Goal: Transaction & Acquisition: Purchase product/service

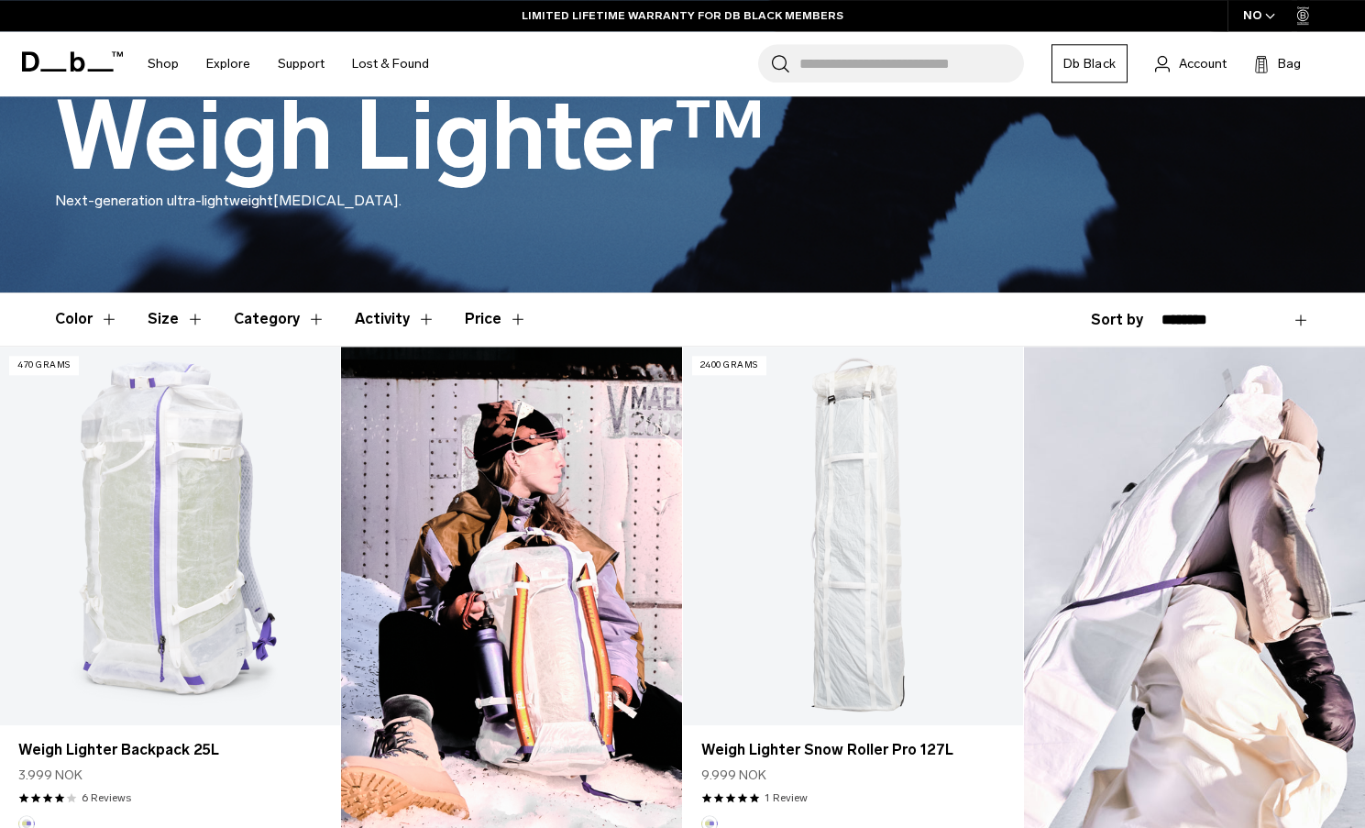
scroll to position [249, 0]
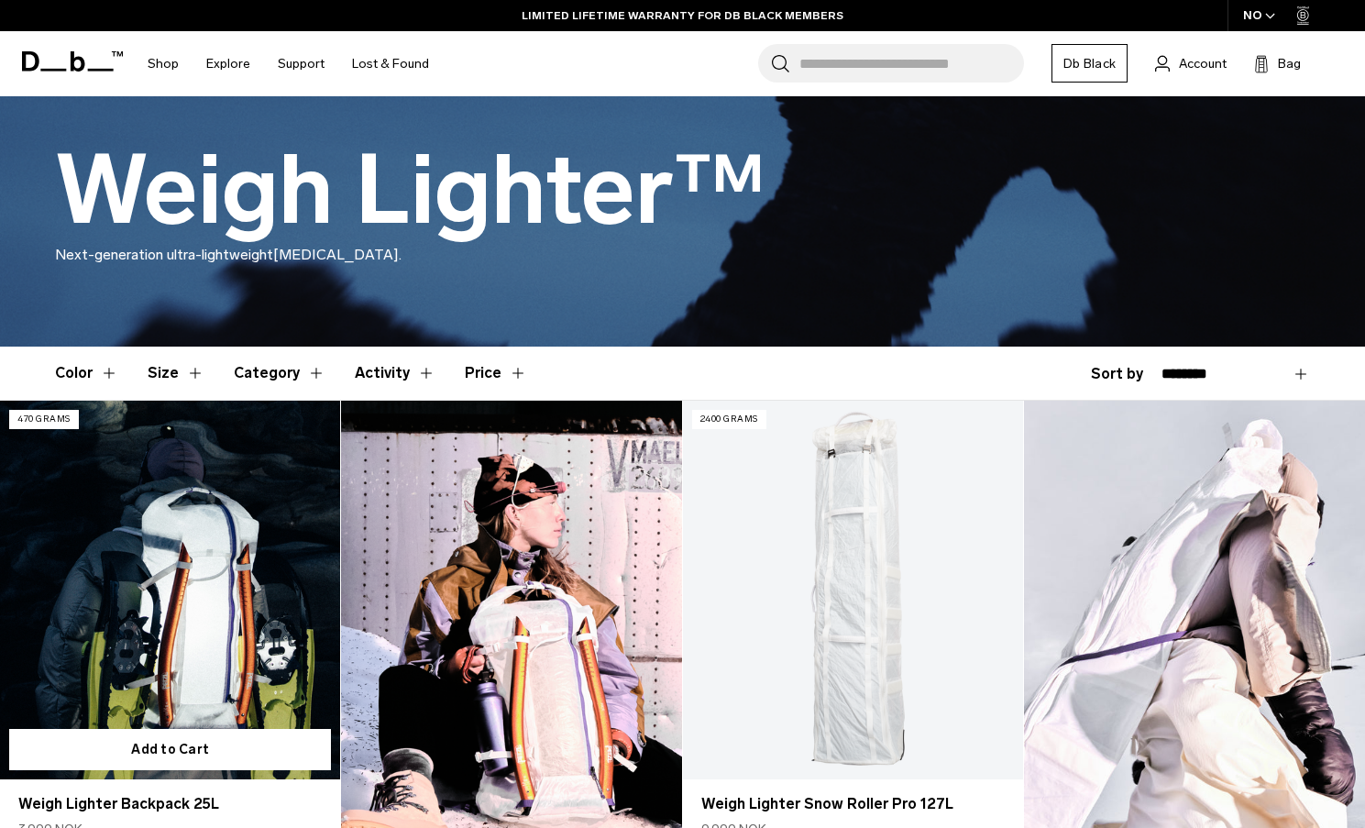
click at [164, 554] on link "Weigh Lighter Backpack 25L" at bounding box center [170, 590] width 340 height 379
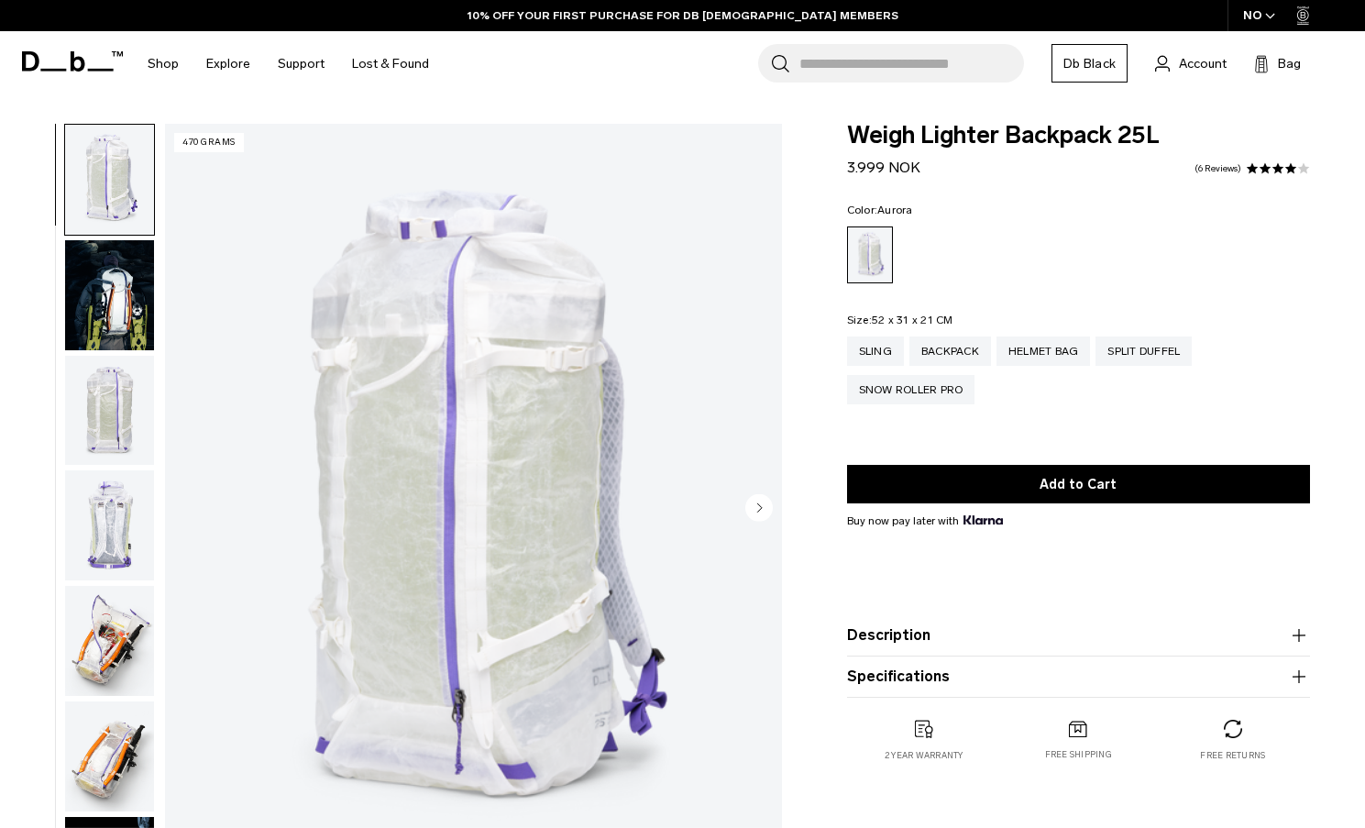
click at [754, 501] on circle "Next slide" at bounding box center [758, 506] width 27 height 27
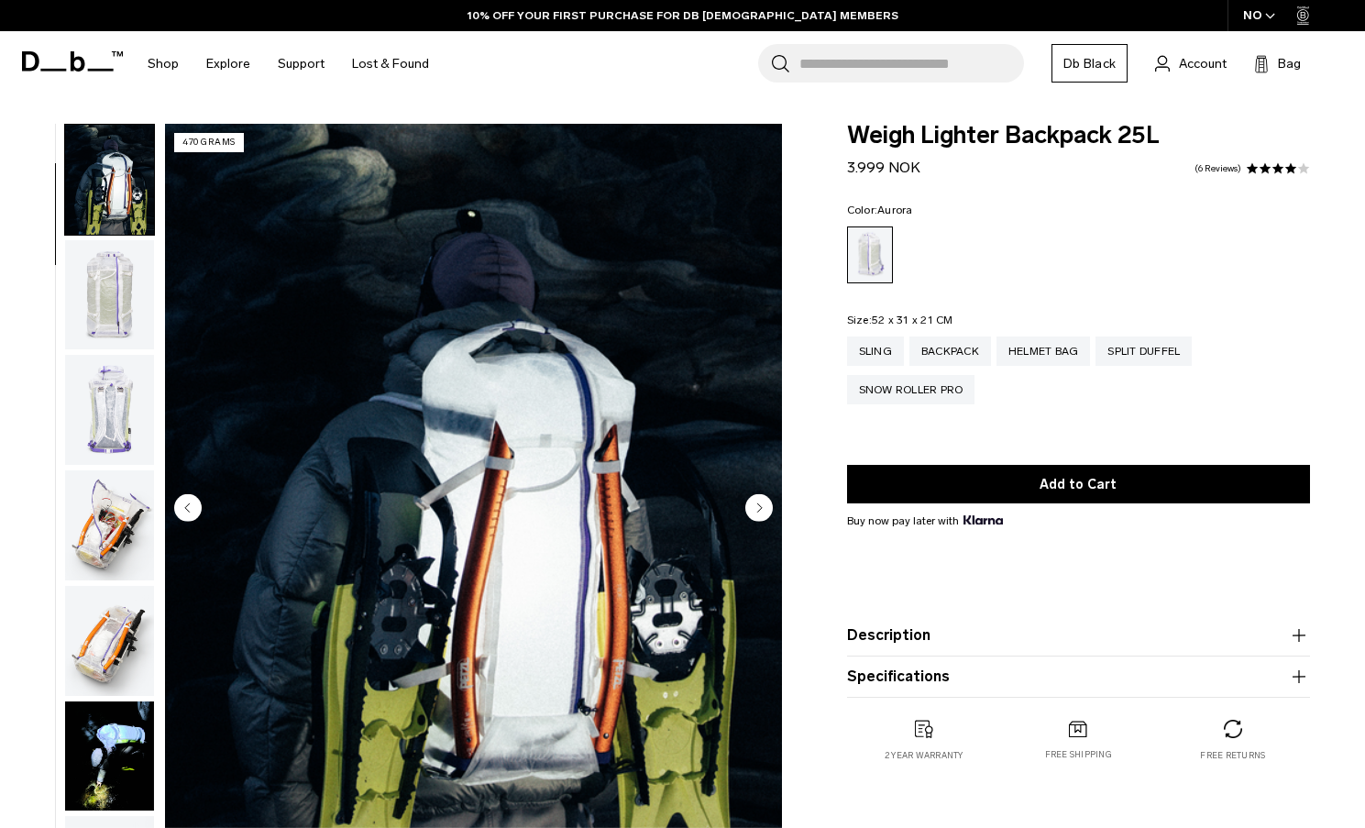
click at [754, 501] on circle "Next slide" at bounding box center [758, 506] width 27 height 27
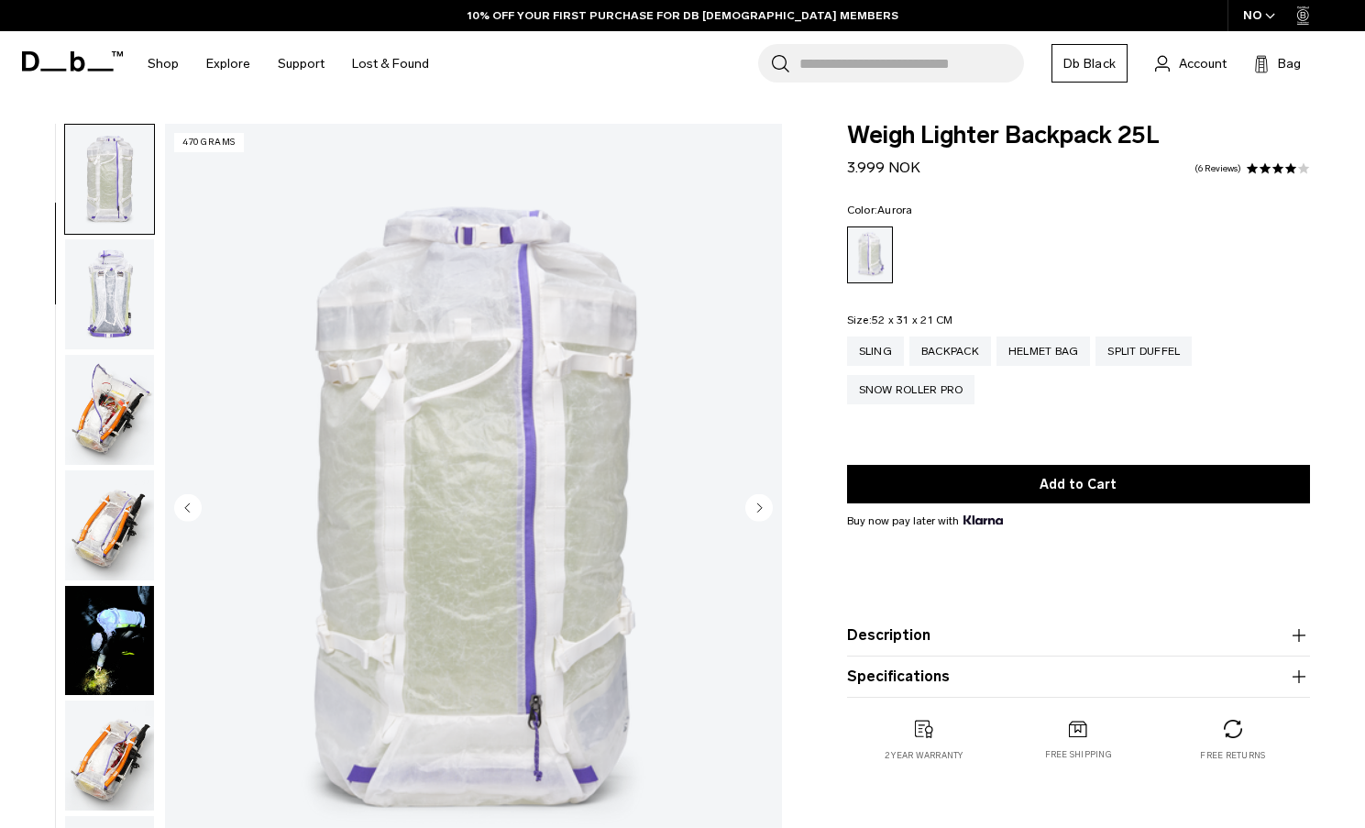
click at [754, 501] on circle "Next slide" at bounding box center [758, 506] width 27 height 27
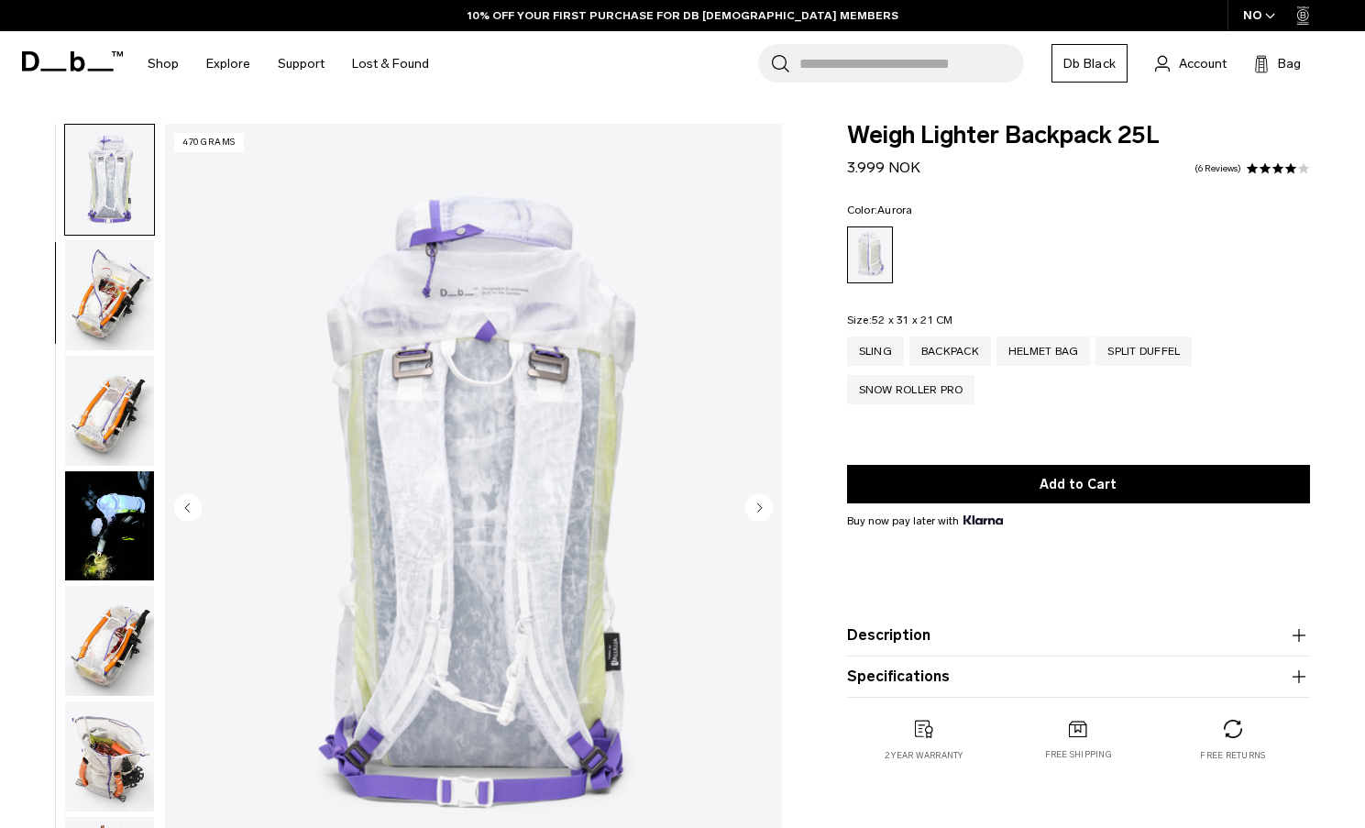
click at [754, 501] on circle "Next slide" at bounding box center [758, 506] width 27 height 27
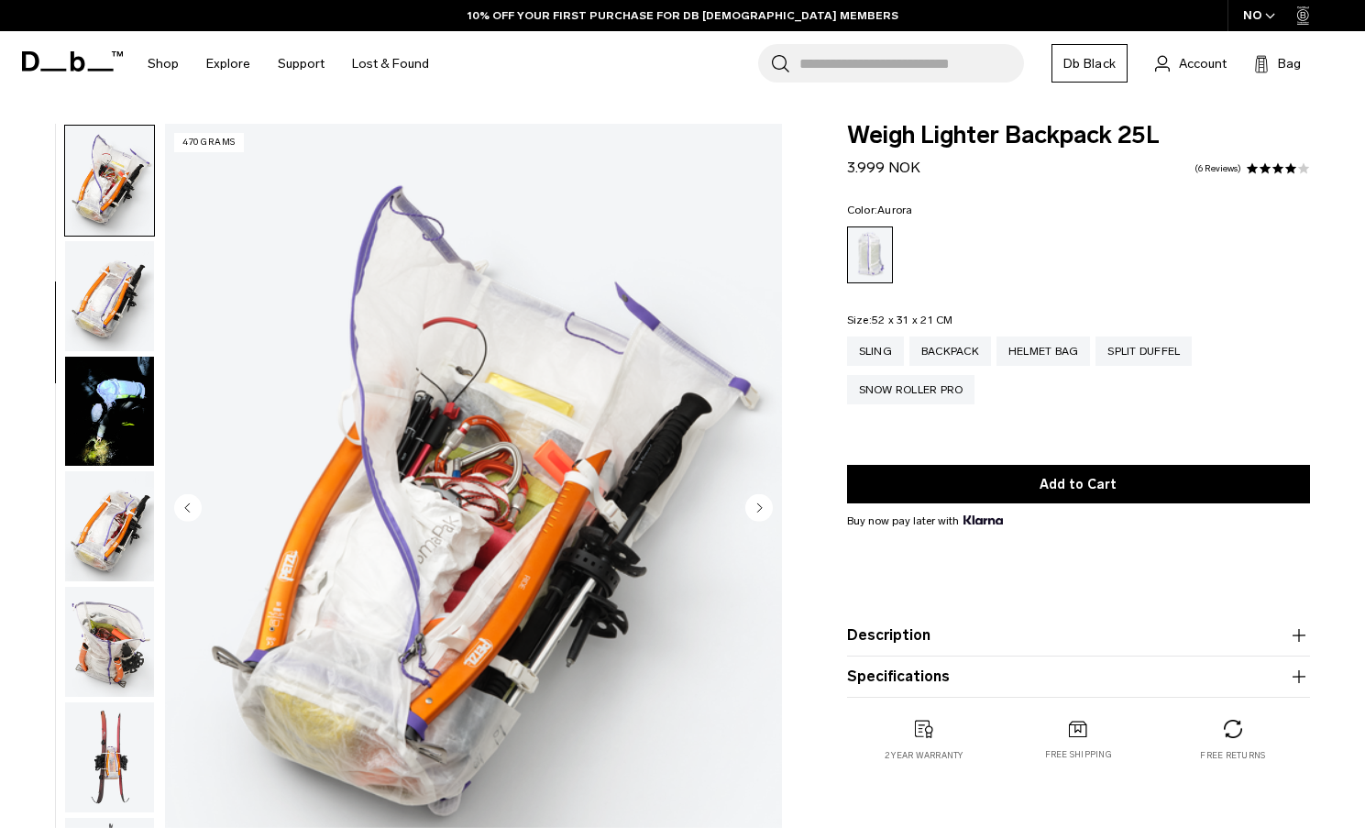
scroll to position [461, 0]
click at [754, 501] on circle "Next slide" at bounding box center [758, 506] width 27 height 27
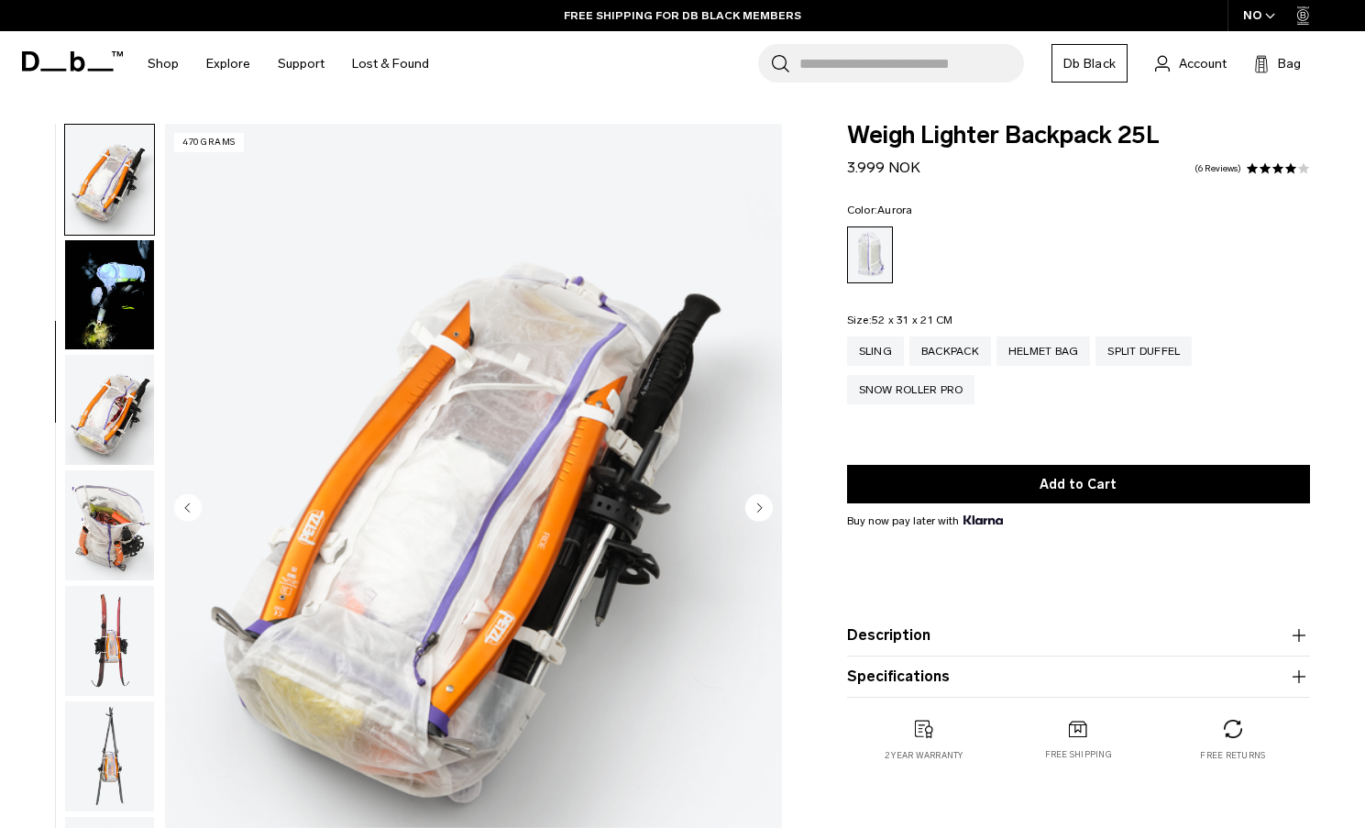
click at [754, 501] on circle "Next slide" at bounding box center [758, 506] width 27 height 27
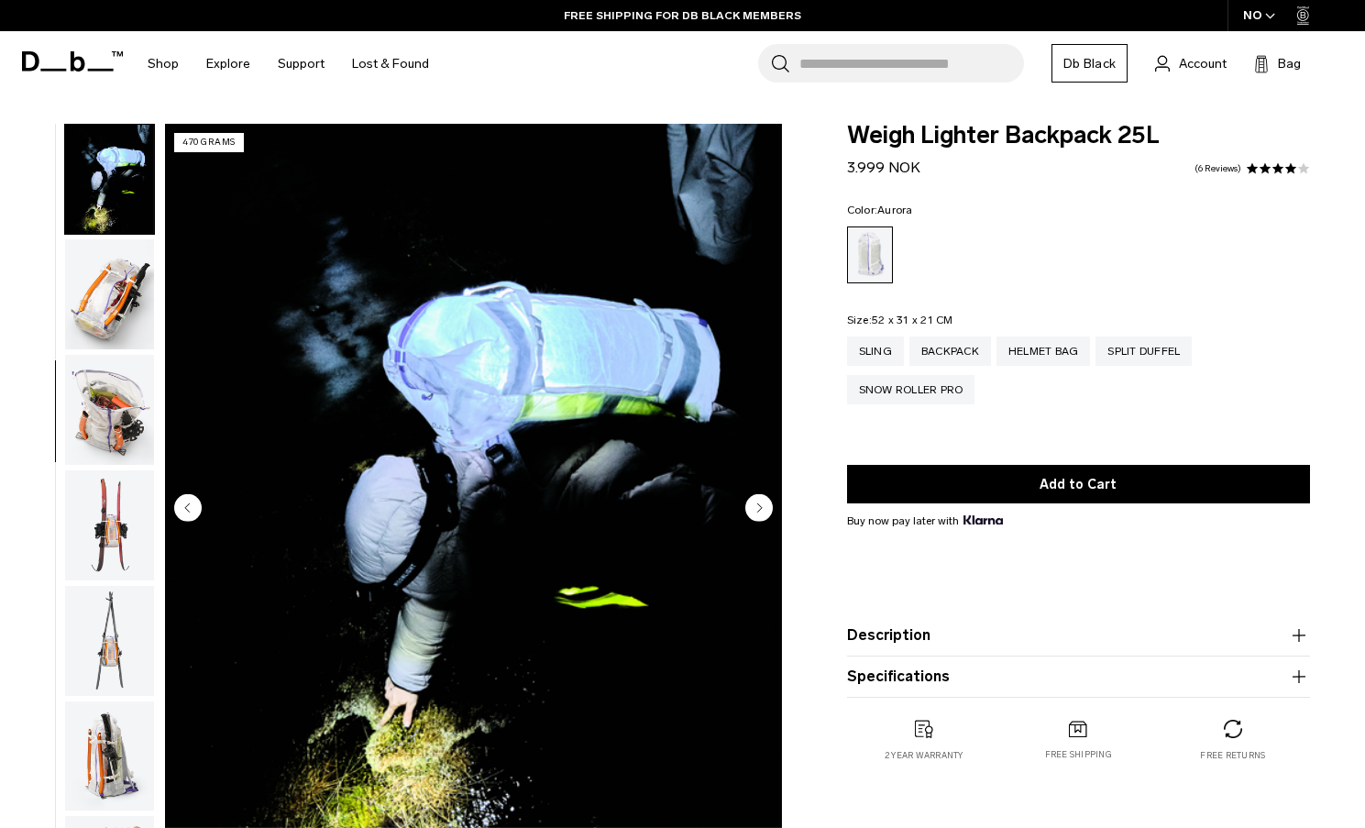
click at [754, 501] on circle "Next slide" at bounding box center [758, 506] width 27 height 27
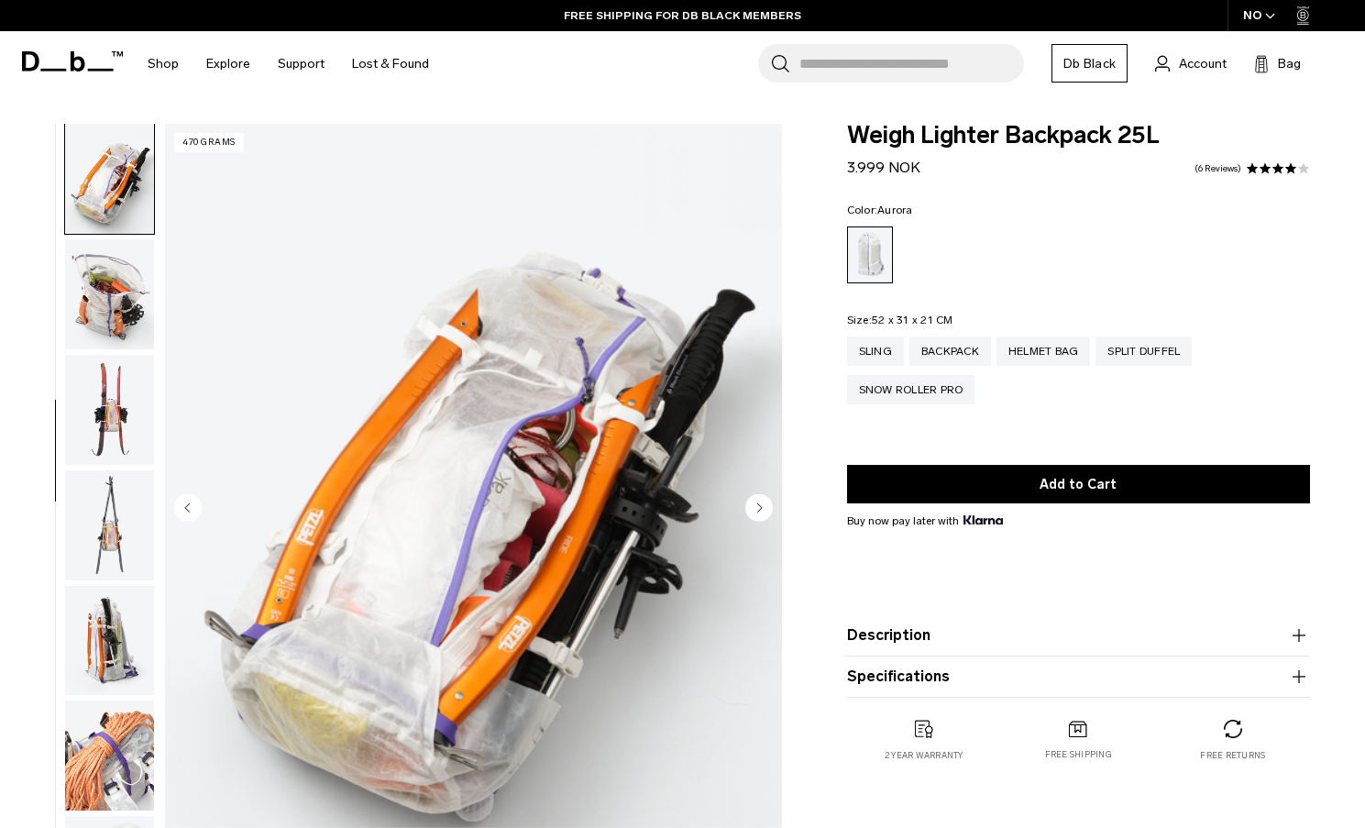
click at [754, 501] on circle "Next slide" at bounding box center [758, 506] width 27 height 27
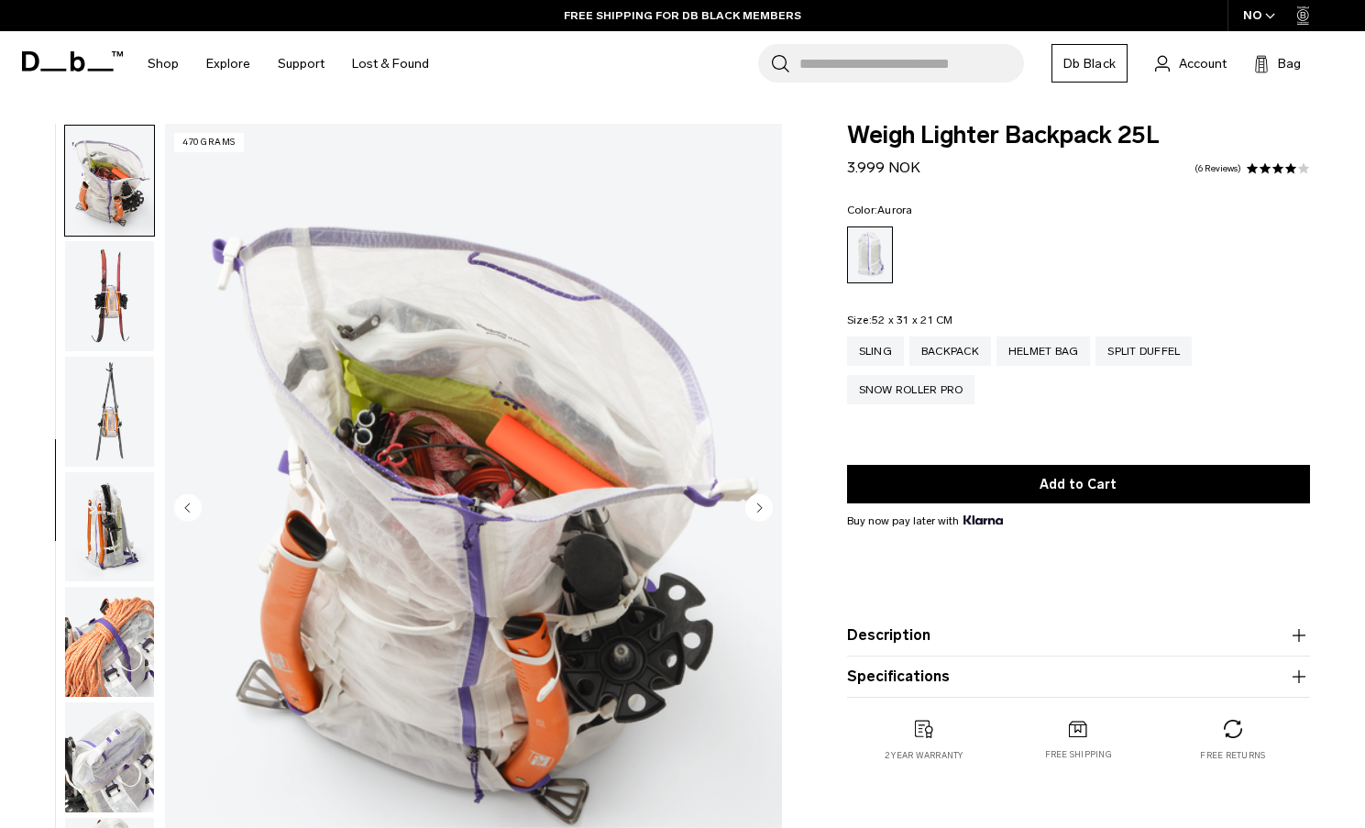
scroll to position [922, 0]
click at [754, 501] on circle "Next slide" at bounding box center [758, 506] width 27 height 27
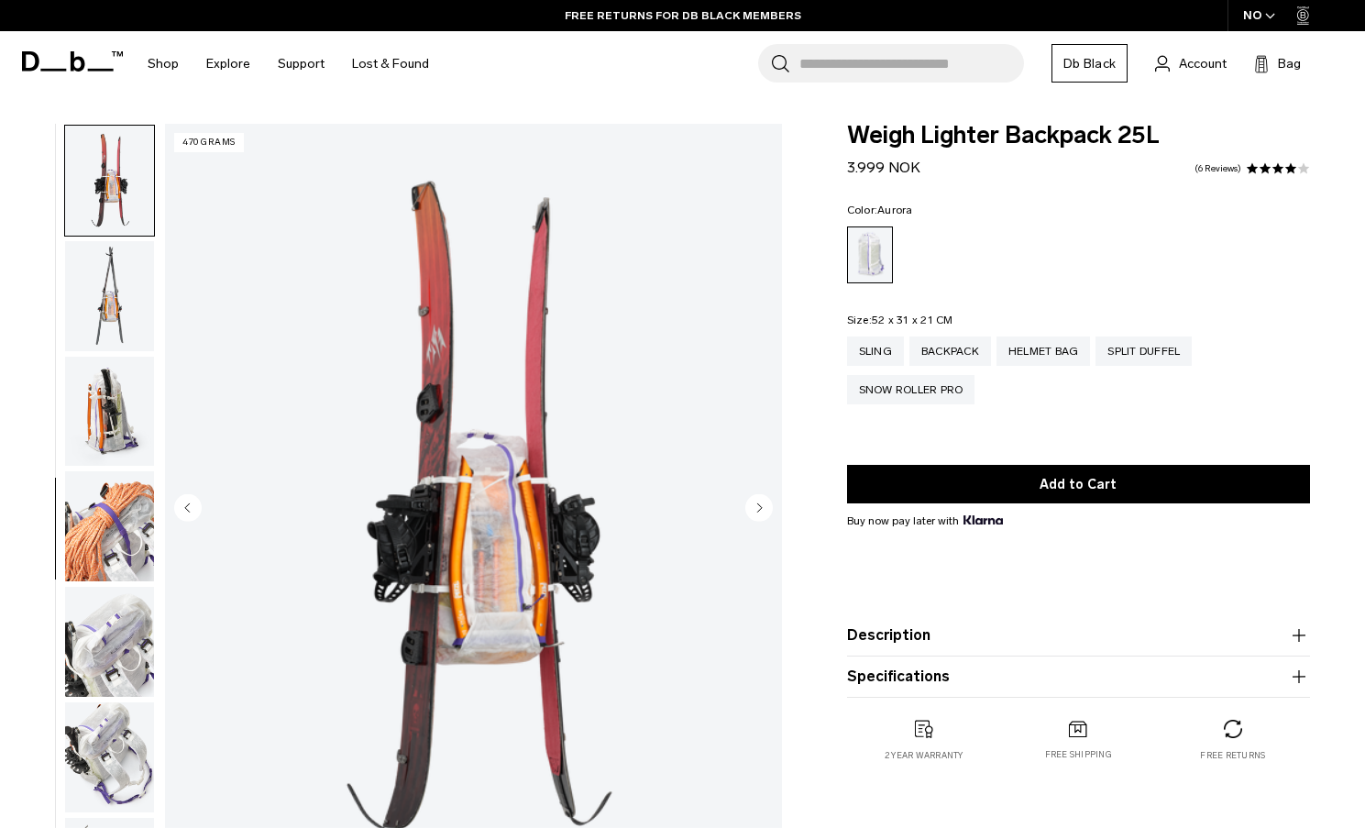
scroll to position [1038, 0]
